Goal: Transaction & Acquisition: Purchase product/service

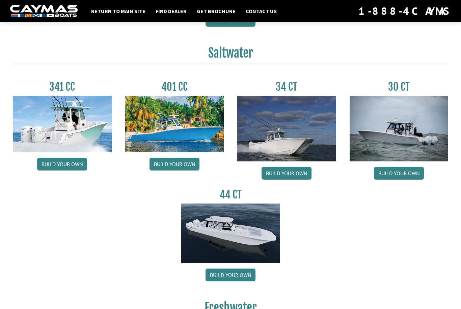
scroll to position [283, 0]
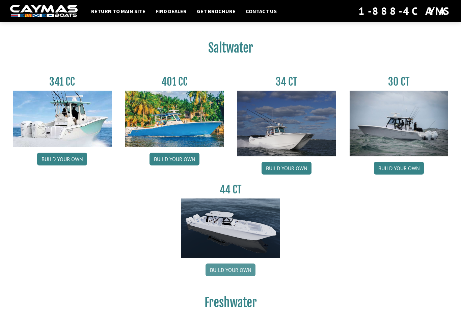
click at [231, 273] on link "Build your own" at bounding box center [231, 270] width 50 height 13
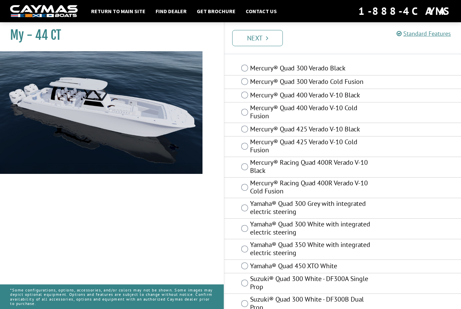
scroll to position [19, 0]
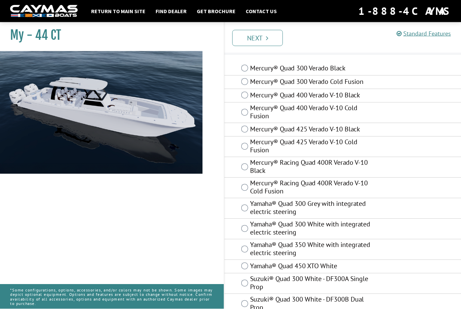
click at [375, 190] on label "Mercury® Racing Quad 400R Verado V-10 Cold Fusion" at bounding box center [313, 189] width 126 height 18
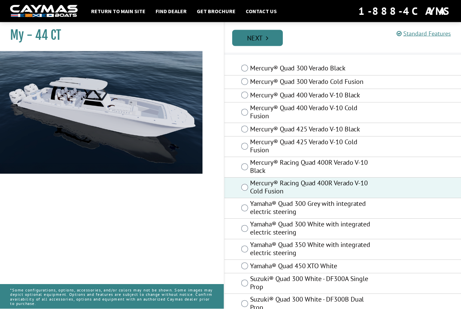
click at [277, 36] on link "Next" at bounding box center [257, 38] width 51 height 16
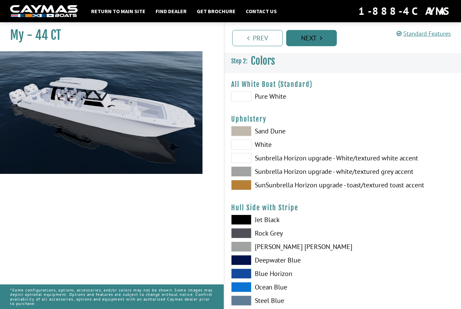
scroll to position [0, 0]
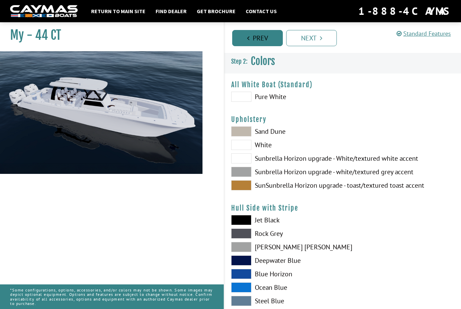
click at [269, 35] on link "Prev" at bounding box center [257, 38] width 51 height 16
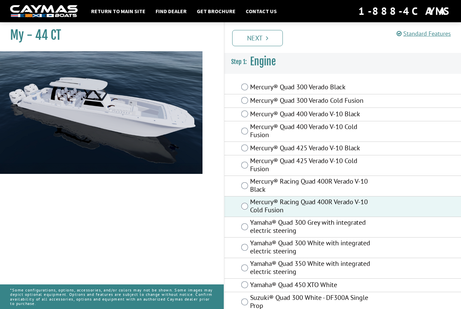
click at [412, 188] on div "Mercury® Racing Quad 400R Verado V-10 Black" at bounding box center [342, 186] width 237 height 21
click at [419, 186] on div "Mercury® Racing Quad 400R Verado V-10 Black" at bounding box center [342, 186] width 237 height 21
click at [403, 209] on div "Mercury® Racing Quad 400R Verado V-10 Cold Fusion" at bounding box center [342, 207] width 237 height 21
click at [275, 33] on link "Next" at bounding box center [257, 38] width 51 height 16
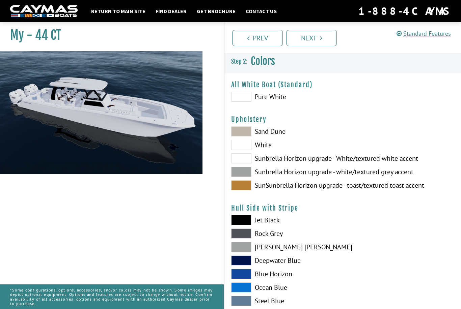
click at [268, 135] on label "Sand Dune" at bounding box center [283, 132] width 105 height 10
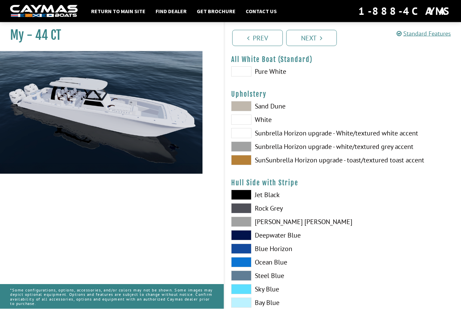
scroll to position [25, 0]
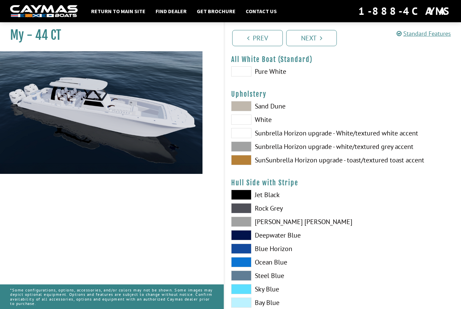
click at [269, 224] on label "[PERSON_NAME] [PERSON_NAME]" at bounding box center [283, 222] width 105 height 10
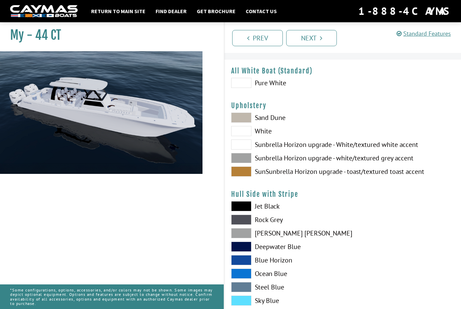
scroll to position [16, 0]
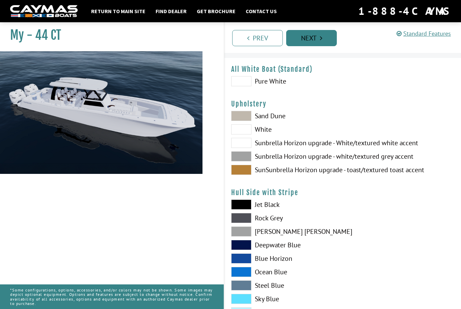
click at [312, 36] on link "Next" at bounding box center [311, 38] width 51 height 16
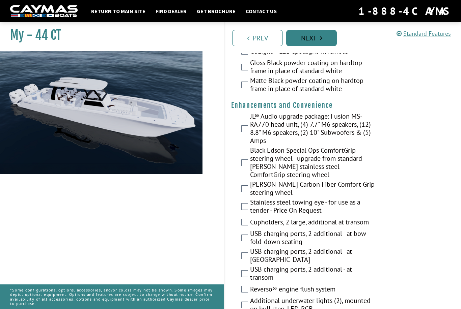
scroll to position [151, 0]
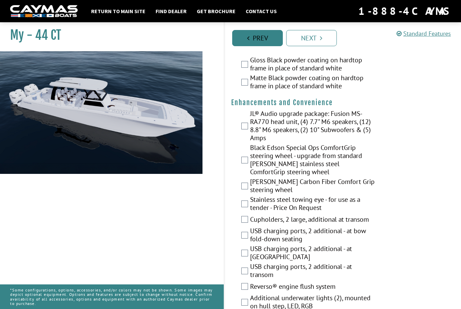
click at [264, 36] on link "Prev" at bounding box center [257, 38] width 51 height 16
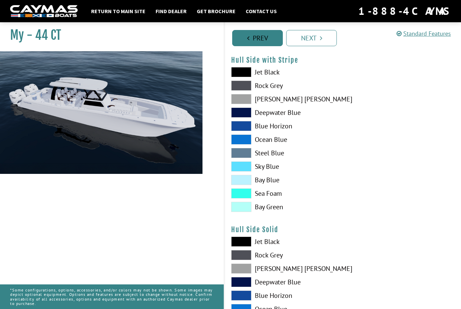
click at [268, 36] on link "Prev" at bounding box center [257, 38] width 51 height 16
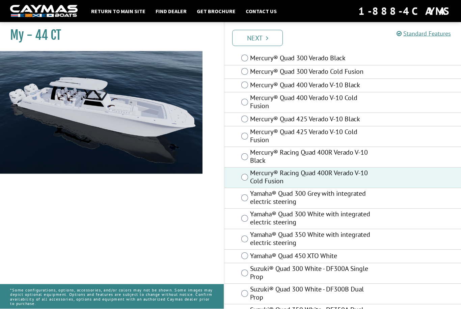
scroll to position [30, 0]
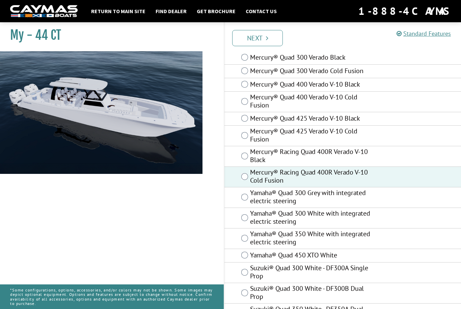
click at [390, 258] on div "Yamaha® Quad 450 XTO White" at bounding box center [342, 255] width 237 height 13
click at [334, 257] on label "Yamaha® Quad 450 XTO White" at bounding box center [313, 256] width 126 height 10
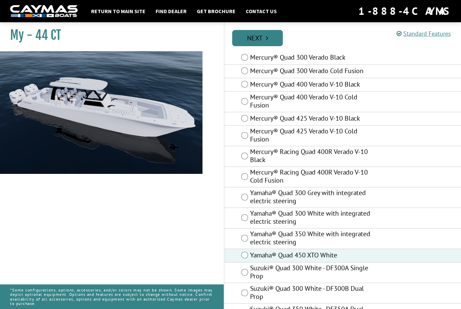
click at [272, 42] on link "Next" at bounding box center [257, 38] width 51 height 16
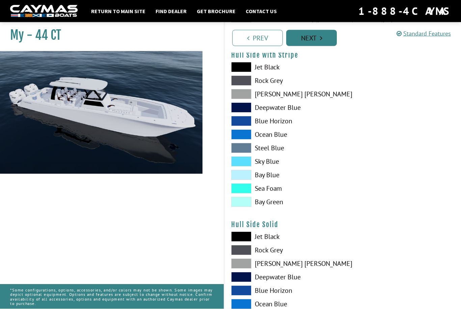
scroll to position [153, 0]
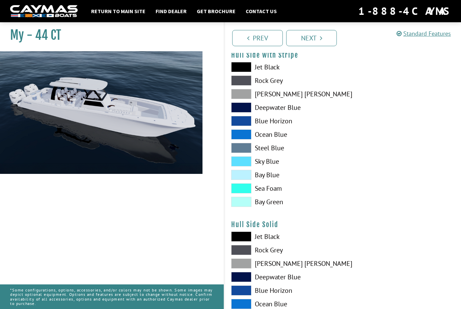
click at [308, 29] on div "Prev Next" at bounding box center [342, 37] width 237 height 31
click at [323, 42] on link "Next" at bounding box center [311, 38] width 51 height 16
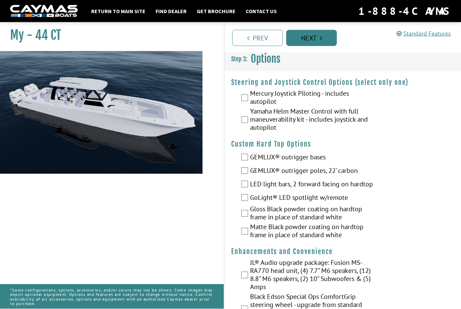
scroll to position [0, 0]
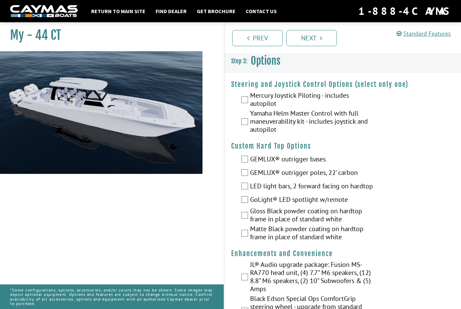
click at [310, 158] on label "GEMLUX® outrigger bases" at bounding box center [313, 160] width 126 height 10
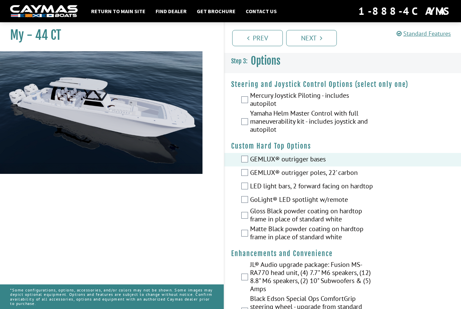
click at [348, 176] on label "GEMLUX® outrigger poles, 22' carbon" at bounding box center [313, 174] width 126 height 10
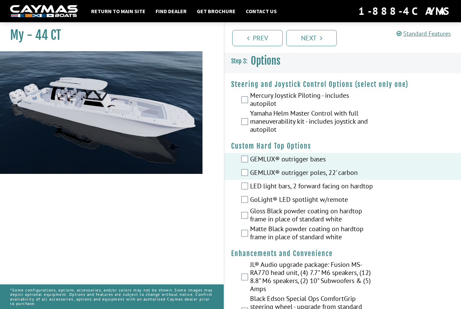
click at [323, 161] on label "GEMLUX® outrigger bases" at bounding box center [313, 160] width 126 height 10
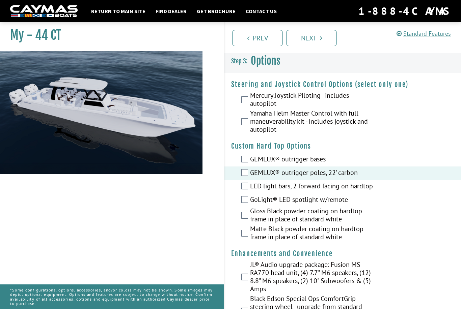
click at [344, 208] on label "Gloss Black powder coating on hardtop frame in place of standard white" at bounding box center [313, 216] width 126 height 18
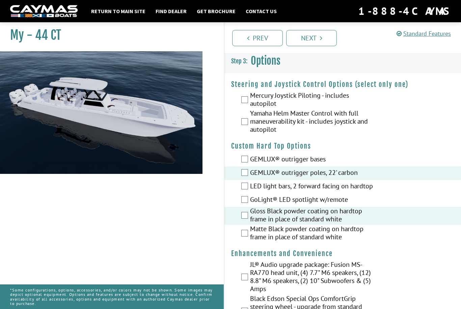
click at [351, 203] on label "GoLight® LED spotlight w/remote" at bounding box center [313, 201] width 126 height 10
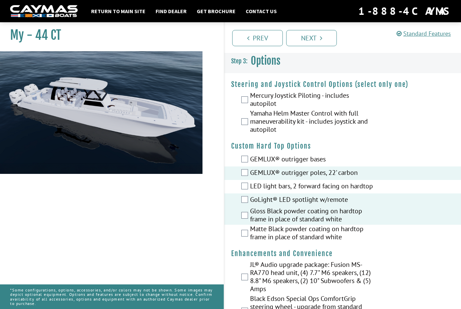
click at [371, 188] on label "LED light bars, 2 forward facing on hardtop" at bounding box center [313, 187] width 126 height 10
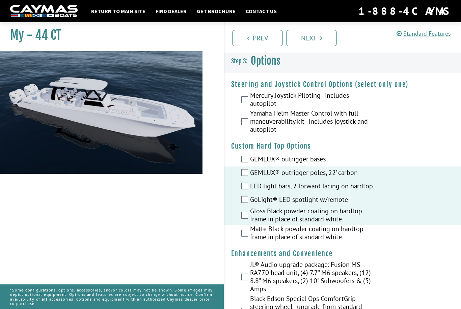
click at [361, 234] on label "Matte Black powder coating on hardtop frame in place of standard white" at bounding box center [313, 234] width 126 height 18
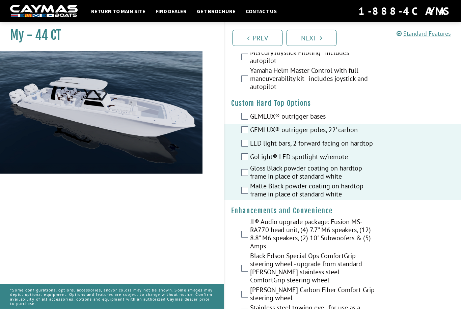
scroll to position [43, 0]
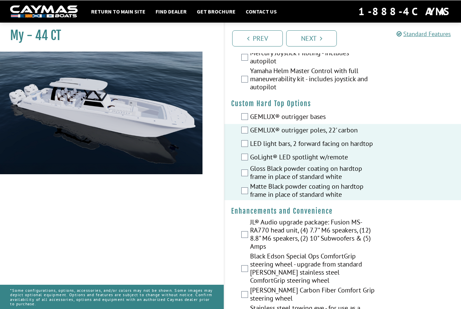
click at [357, 233] on label "JL® Audio upgrade package: Fusion MS-RA770 head unit, (4) 7.7" M6 speakers, (12…" at bounding box center [313, 235] width 126 height 34
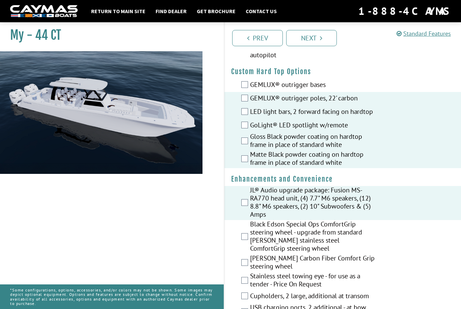
scroll to position [75, 0]
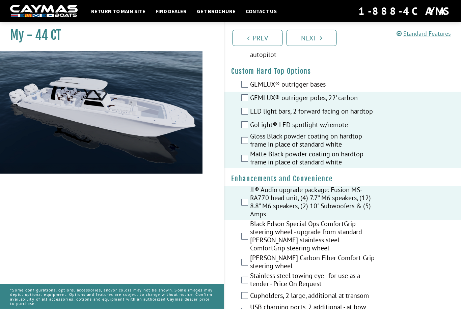
click at [361, 238] on label "Black Edson Special Ops ComfortGrip steering wheel - upgrade from standard [PER…" at bounding box center [313, 237] width 126 height 34
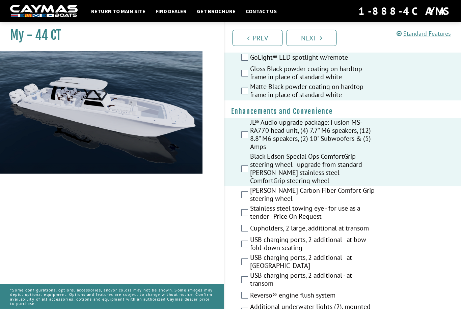
scroll to position [142, 0]
click at [363, 230] on label "Cupholders, 2 large, additional at transom" at bounding box center [313, 229] width 126 height 10
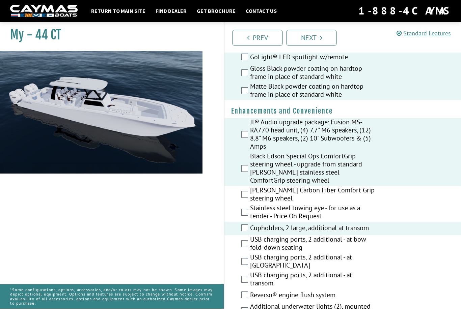
click at [360, 243] on label "USB charging ports, 2 additional - at bow fold-down seating" at bounding box center [313, 245] width 126 height 18
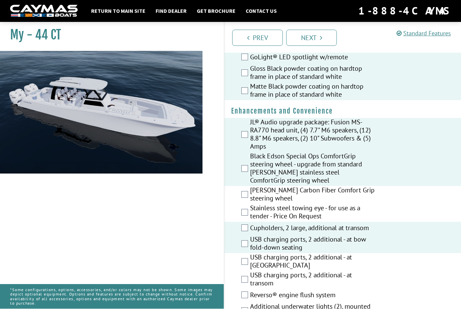
click at [356, 262] on label "USB charging ports, 2 additional - at [GEOGRAPHIC_DATA]" at bounding box center [313, 263] width 126 height 18
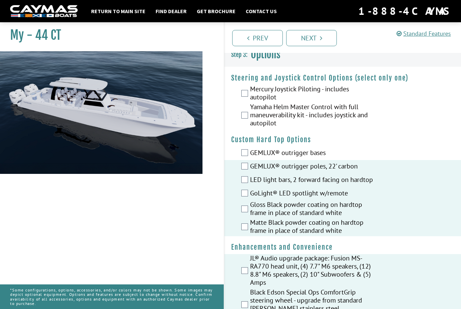
scroll to position [0, 0]
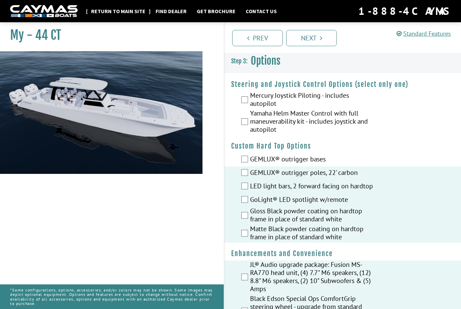
click at [97, 10] on link "Return to main site" at bounding box center [118, 11] width 61 height 9
